Goal: Information Seeking & Learning: Understand process/instructions

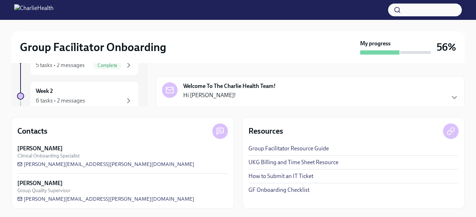
scroll to position [64, 0]
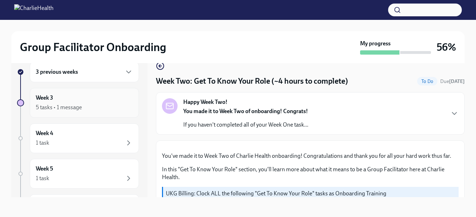
scroll to position [595, 0]
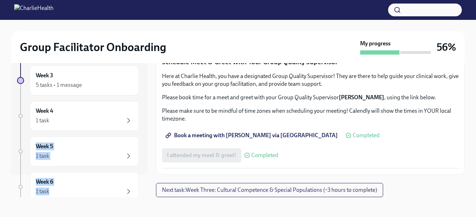
drag, startPoint x: 140, startPoint y: 125, endPoint x: 147, endPoint y: 191, distance: 67.0
click at [147, 191] on div "3 previous weeks Week 3 5 tasks • 1 message Week 4 1 task Week 5 1 task Week 6 …" at bounding box center [79, 123] width 136 height 147
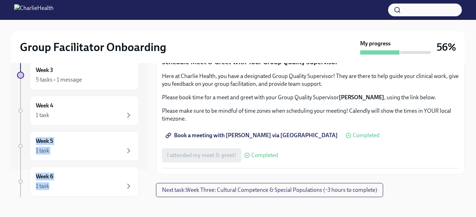
drag, startPoint x: 147, startPoint y: 191, endPoint x: 213, endPoint y: 129, distance: 90.8
click at [71, 79] on div "5 tasks • 1 message" at bounding box center [59, 80] width 46 height 8
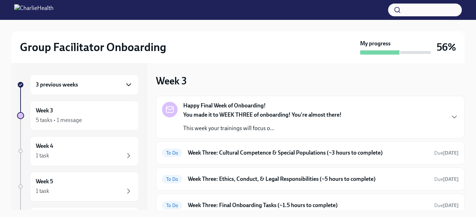
click at [124, 84] on icon "button" at bounding box center [128, 84] width 9 height 9
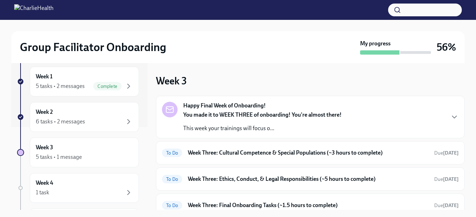
scroll to position [84, 0]
click at [74, 120] on div "6 tasks • 2 messages" at bounding box center [60, 121] width 49 height 8
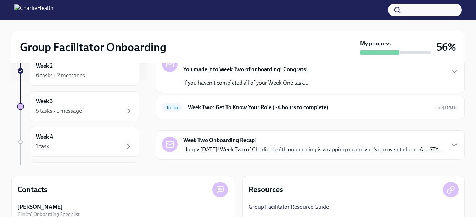
scroll to position [52, 0]
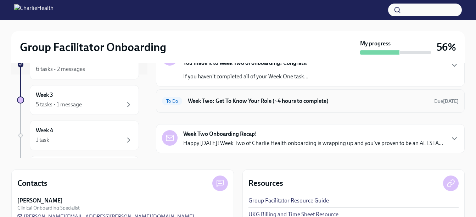
click at [262, 97] on h6 "Week Two: Get To Know Your Role (~4 hours to complete)" at bounding box center [308, 101] width 241 height 8
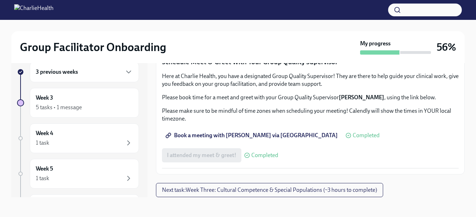
scroll to position [645, 0]
